Goal: Information Seeking & Learning: Learn about a topic

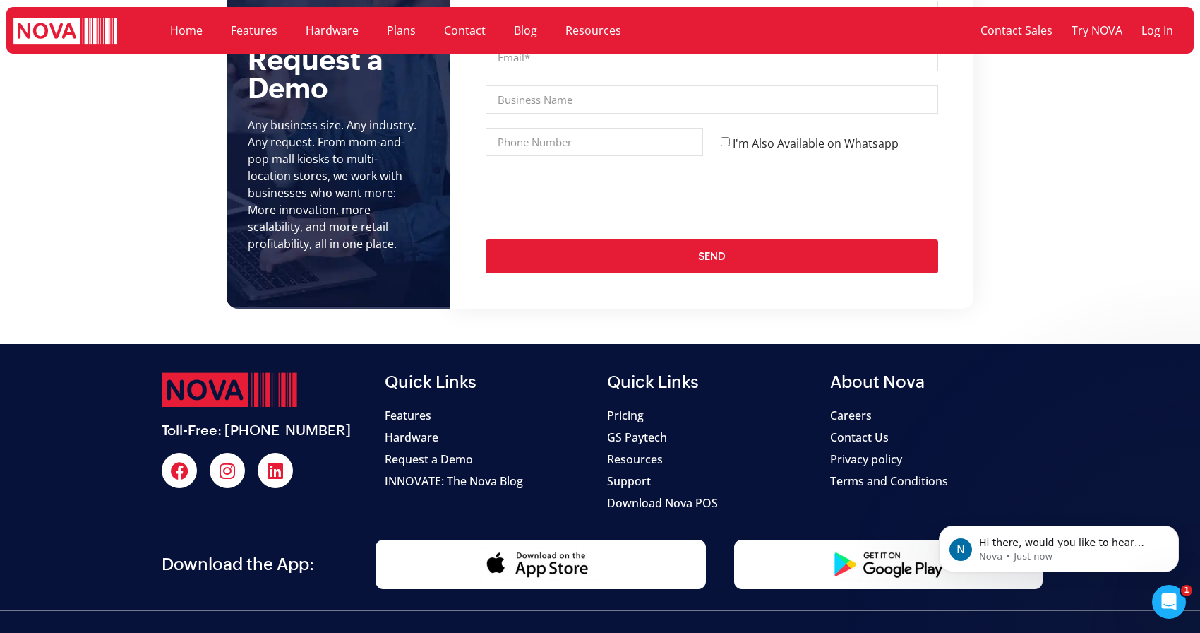
scroll to position [5435, 0]
click at [635, 407] on span "Pricing" at bounding box center [625, 415] width 37 height 17
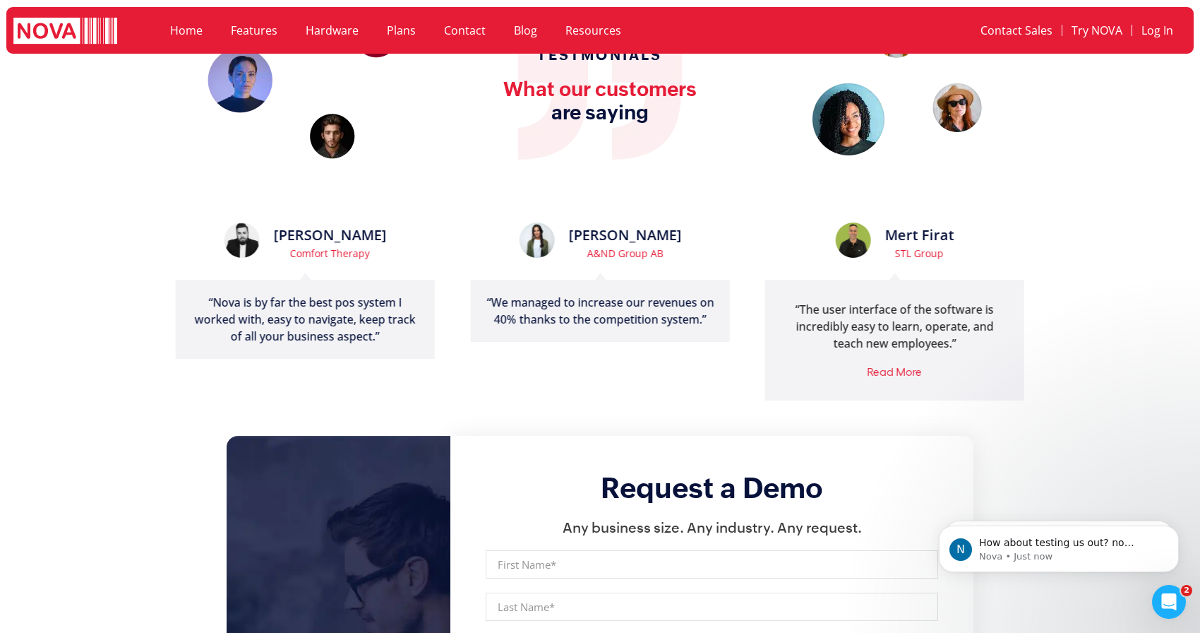
scroll to position [1620, 0]
